Goal: Information Seeking & Learning: Learn about a topic

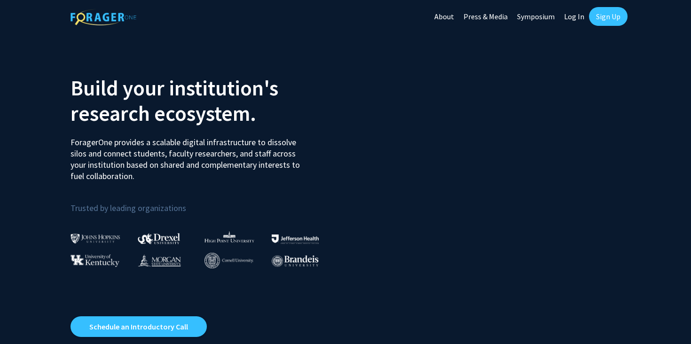
click at [568, 14] on link "Log In" at bounding box center [574, 16] width 30 height 33
select select
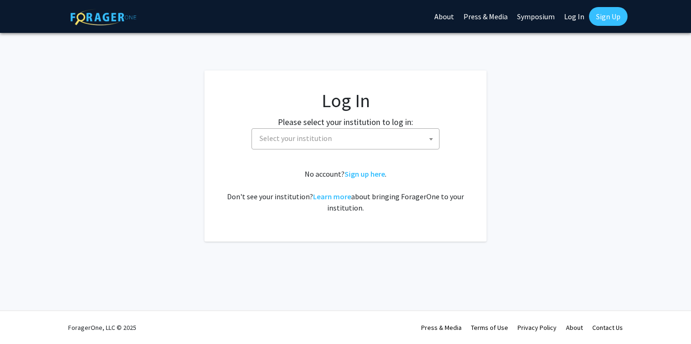
click at [357, 138] on span "Select your institution" at bounding box center [347, 138] width 183 height 19
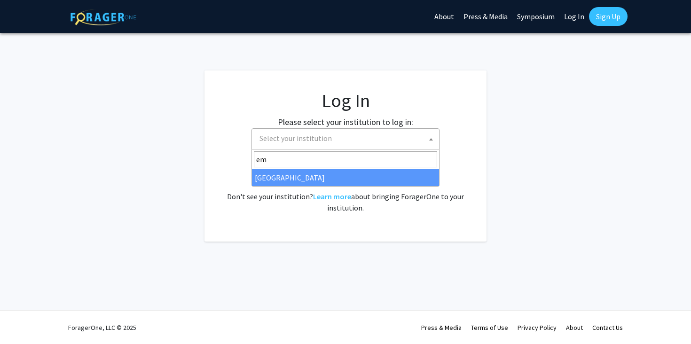
type input "em"
select select "12"
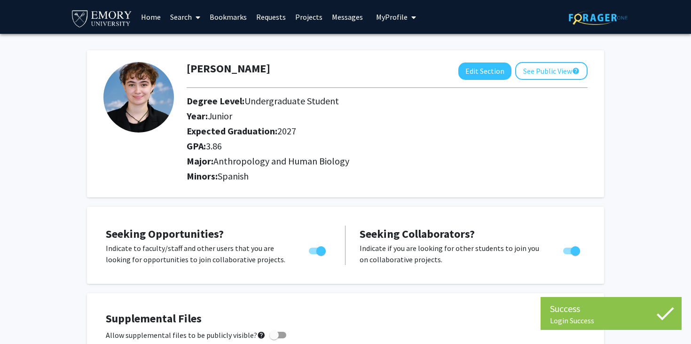
click at [182, 18] on link "Search" at bounding box center [184, 16] width 39 height 33
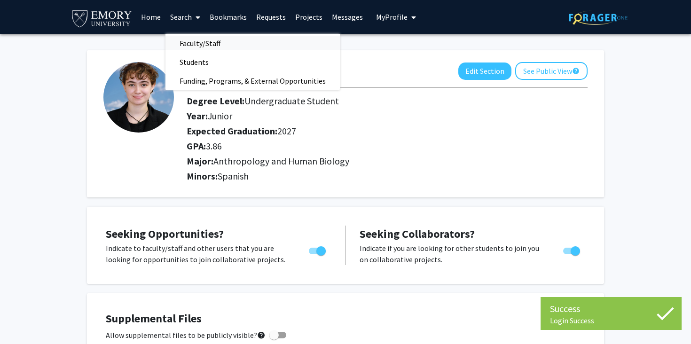
click at [189, 42] on span "Faculty/Staff" at bounding box center [199, 43] width 69 height 19
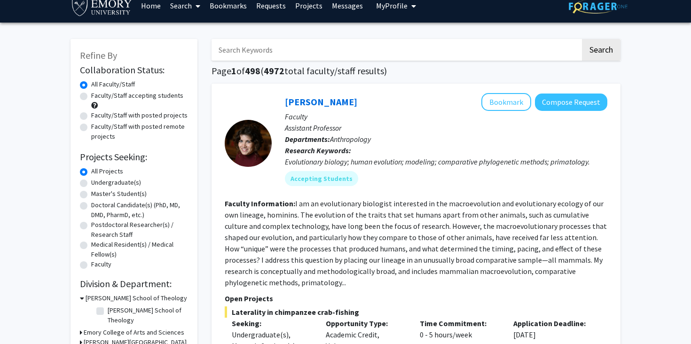
scroll to position [14, 0]
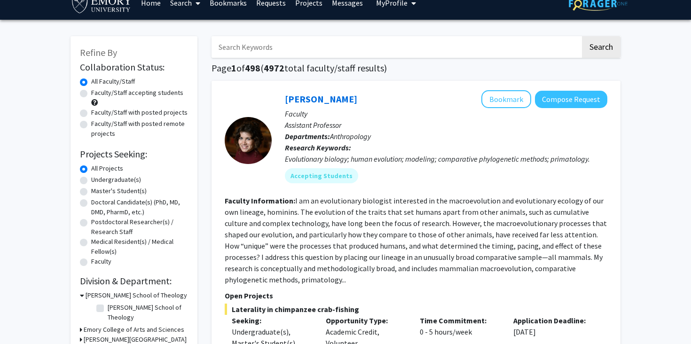
click at [141, 113] on label "Faculty/Staff with posted projects" at bounding box center [139, 113] width 96 height 10
click at [97, 113] on input "Faculty/Staff with posted projects" at bounding box center [94, 111] width 6 height 6
radio input "true"
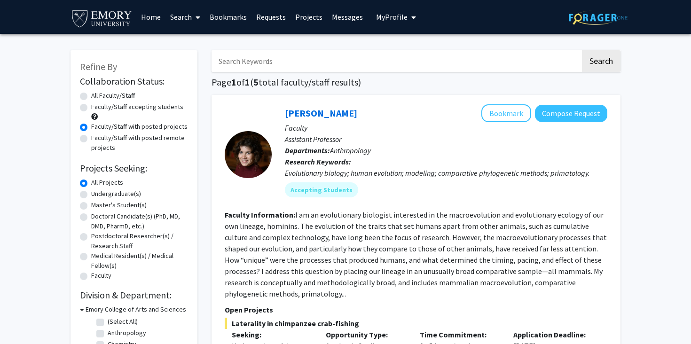
click at [125, 195] on label "Undergraduate(s)" at bounding box center [116, 194] width 50 height 10
click at [97, 195] on input "Undergraduate(s)" at bounding box center [94, 192] width 6 height 6
radio input "true"
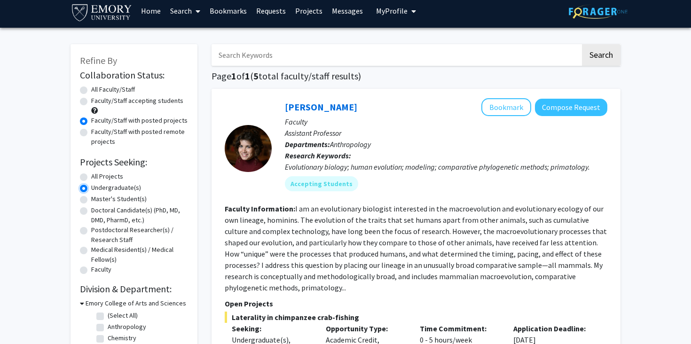
scroll to position [5, 0]
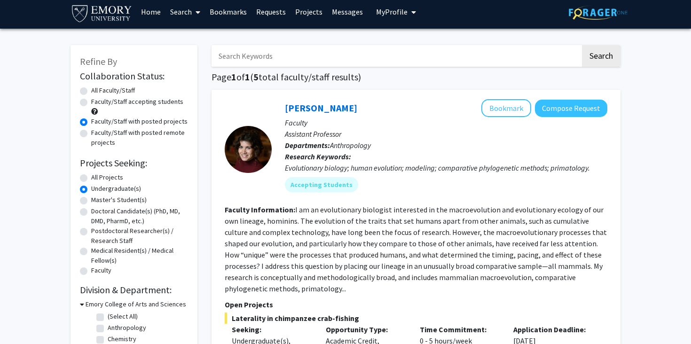
click at [162, 106] on label "Faculty/Staff accepting students" at bounding box center [137, 102] width 92 height 10
click at [97, 103] on input "Faculty/Staff accepting students" at bounding box center [94, 100] width 6 height 6
radio input "true"
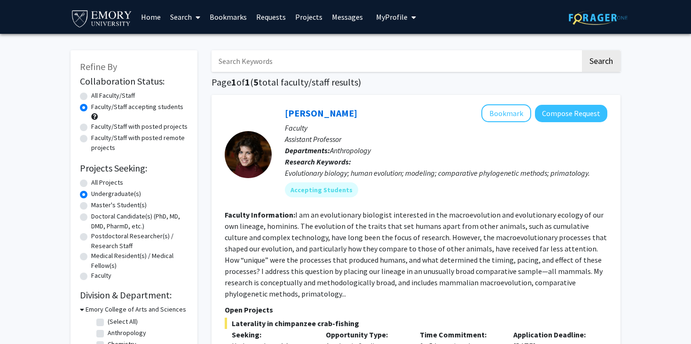
click at [117, 93] on label "All Faculty/Staff" at bounding box center [113, 96] width 44 height 10
click at [97, 93] on input "All Faculty/Staff" at bounding box center [94, 94] width 6 height 6
radio input "true"
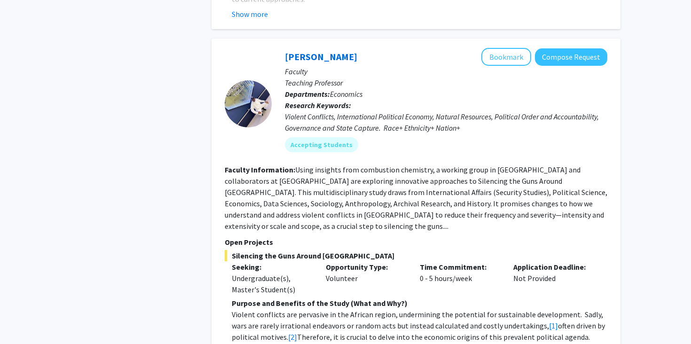
scroll to position [1249, 0]
